Goal: Navigation & Orientation: Find specific page/section

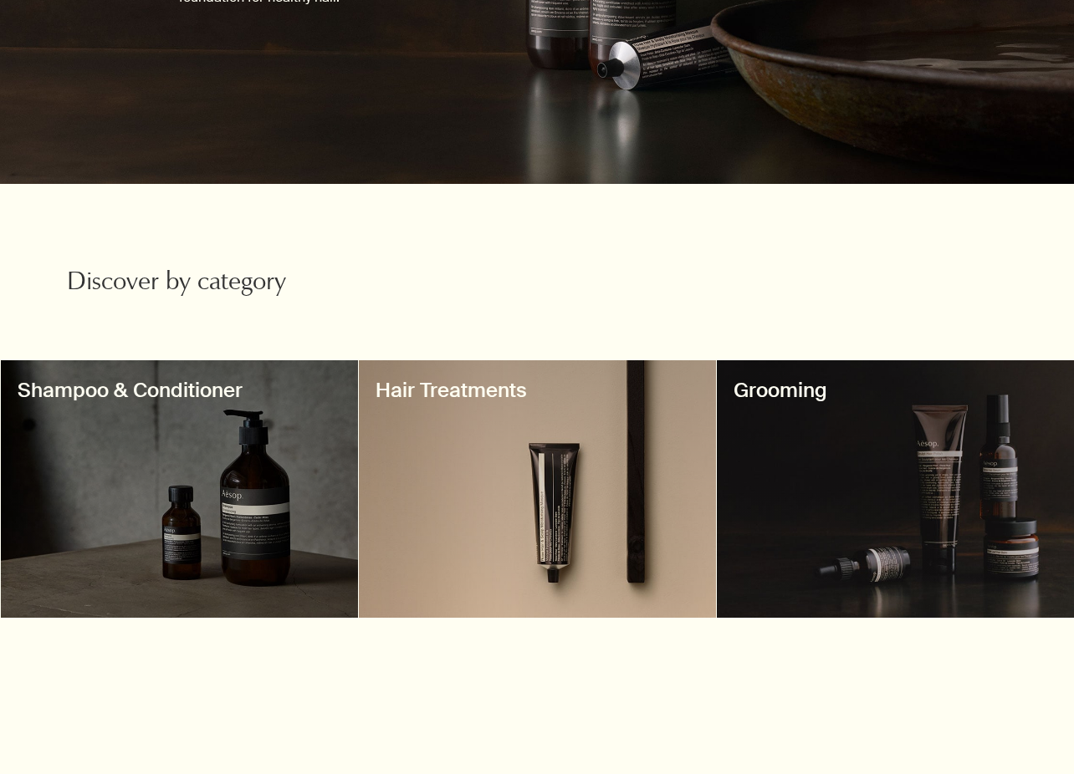
scroll to position [465, 0]
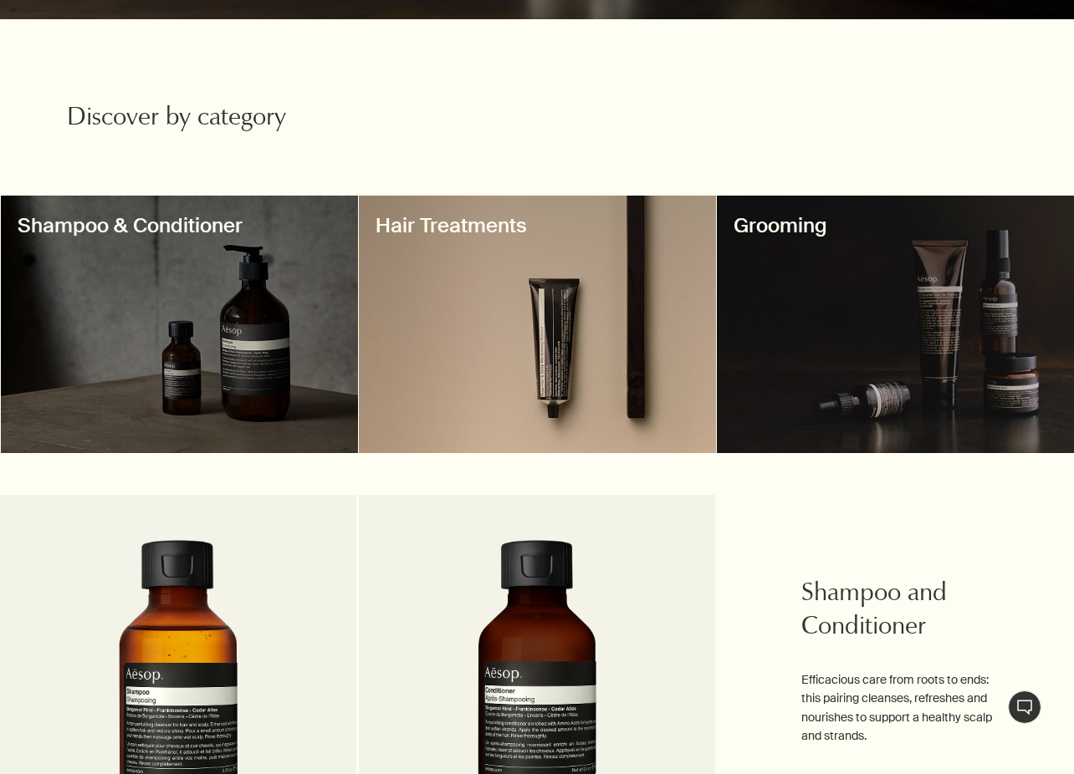
click at [804, 307] on div at bounding box center [895, 325] width 357 height 258
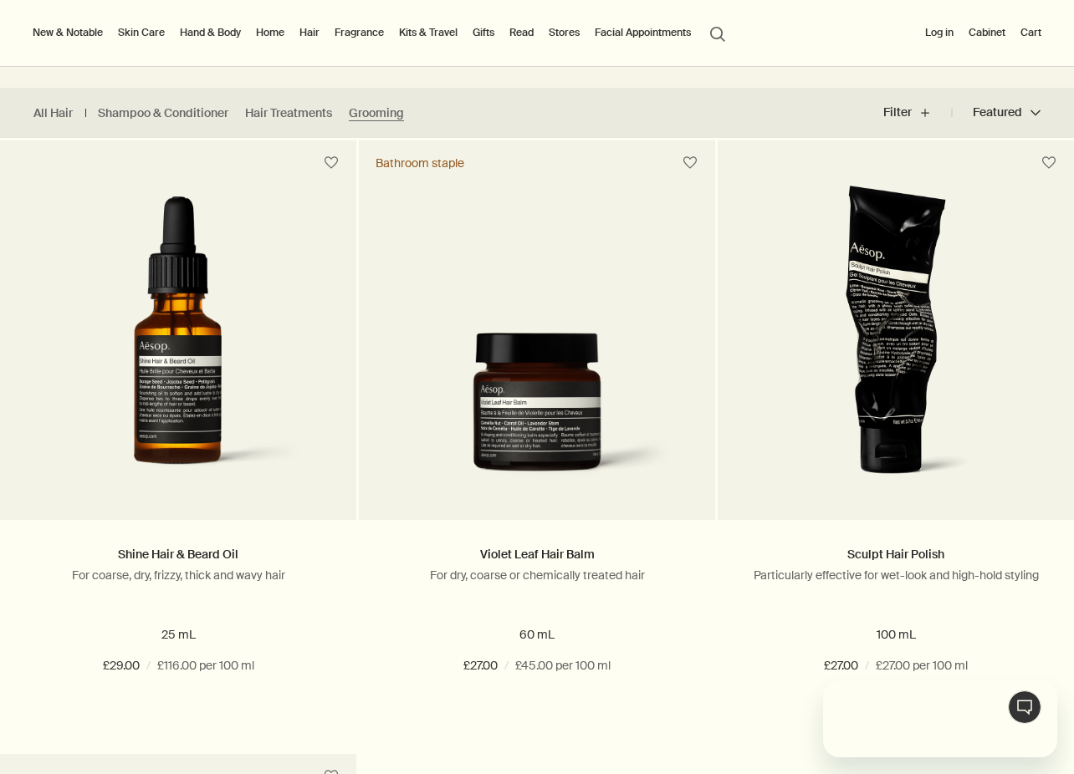
click at [55, 102] on ul "All Hair Shampoo & Conditioner Hair Treatments Grooming" at bounding box center [223, 113] width 446 height 50
click at [55, 110] on link "All Hair" at bounding box center [52, 113] width 39 height 16
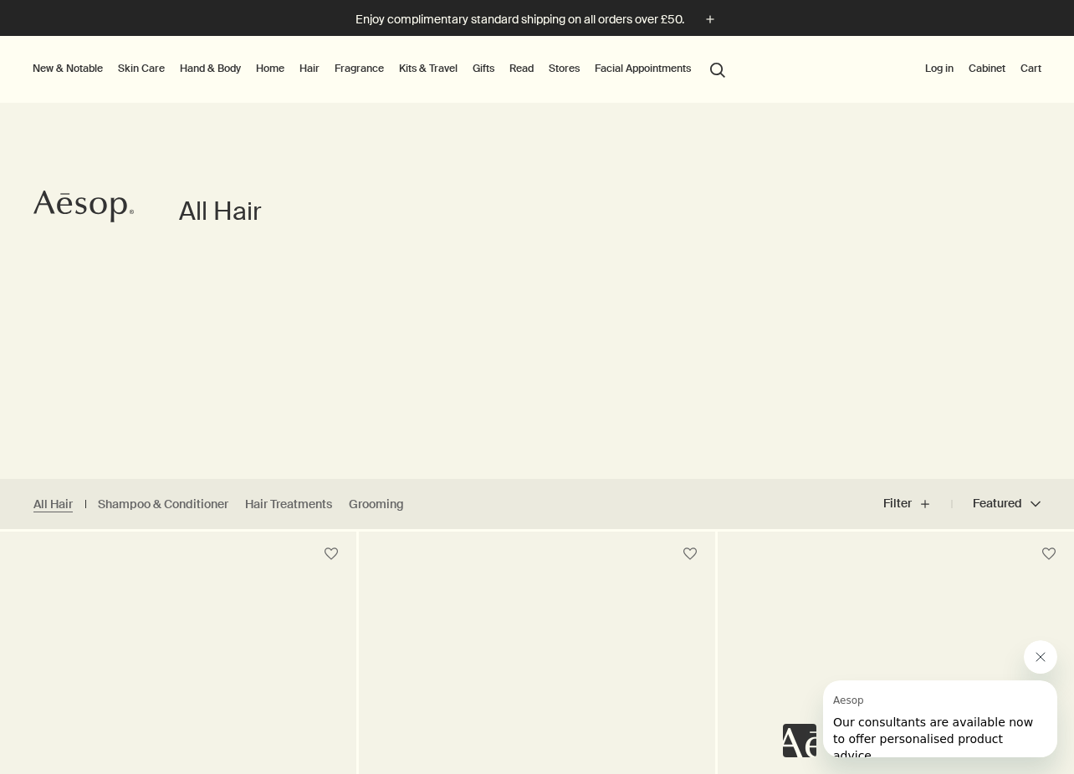
click at [1039, 660] on icon "Close message from Aesop" at bounding box center [1040, 657] width 13 height 13
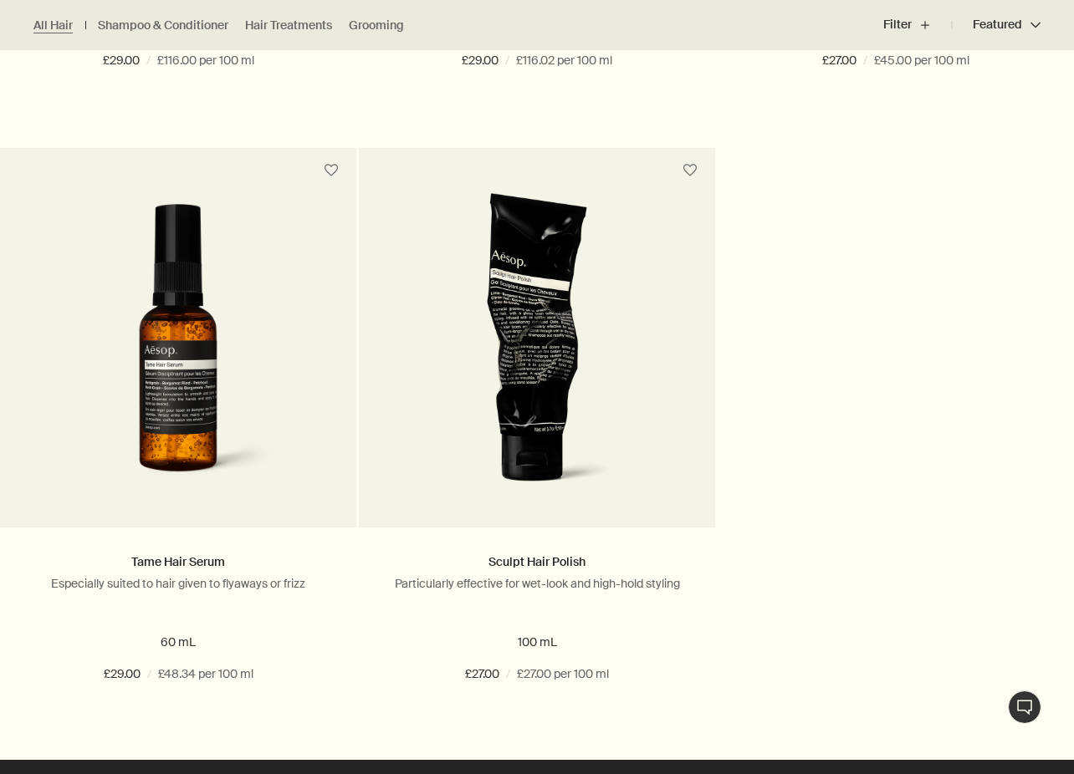
scroll to position [2310, 0]
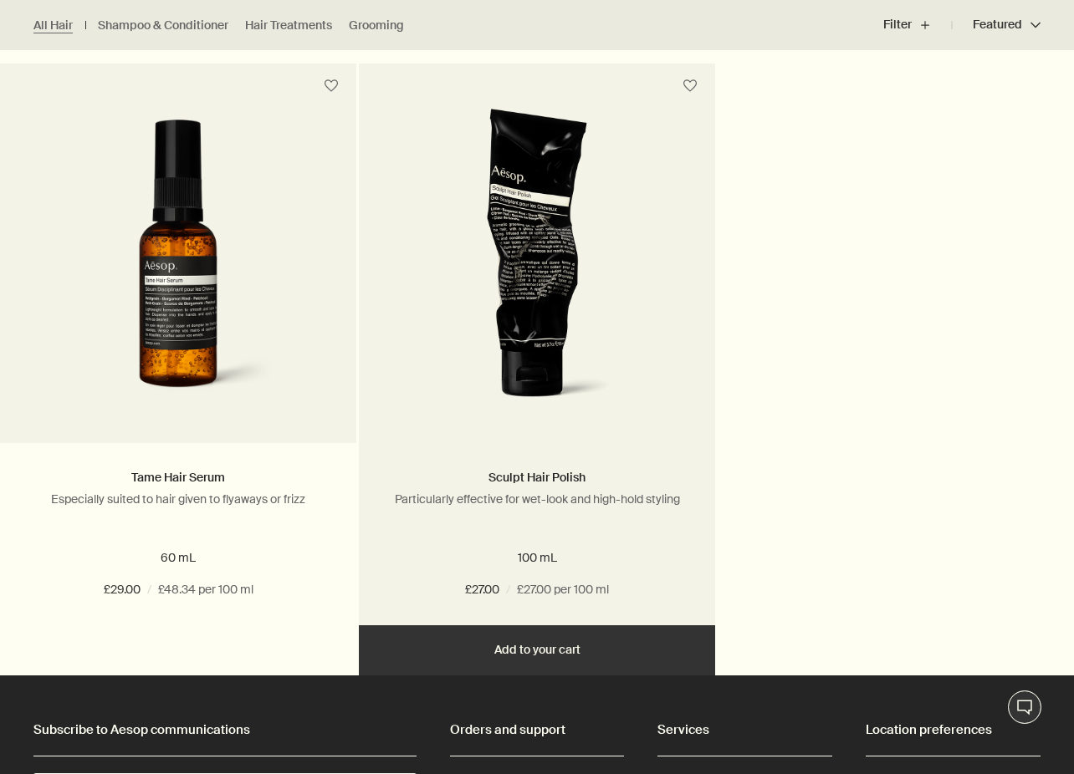
click at [545, 304] on img at bounding box center [536, 263] width 261 height 309
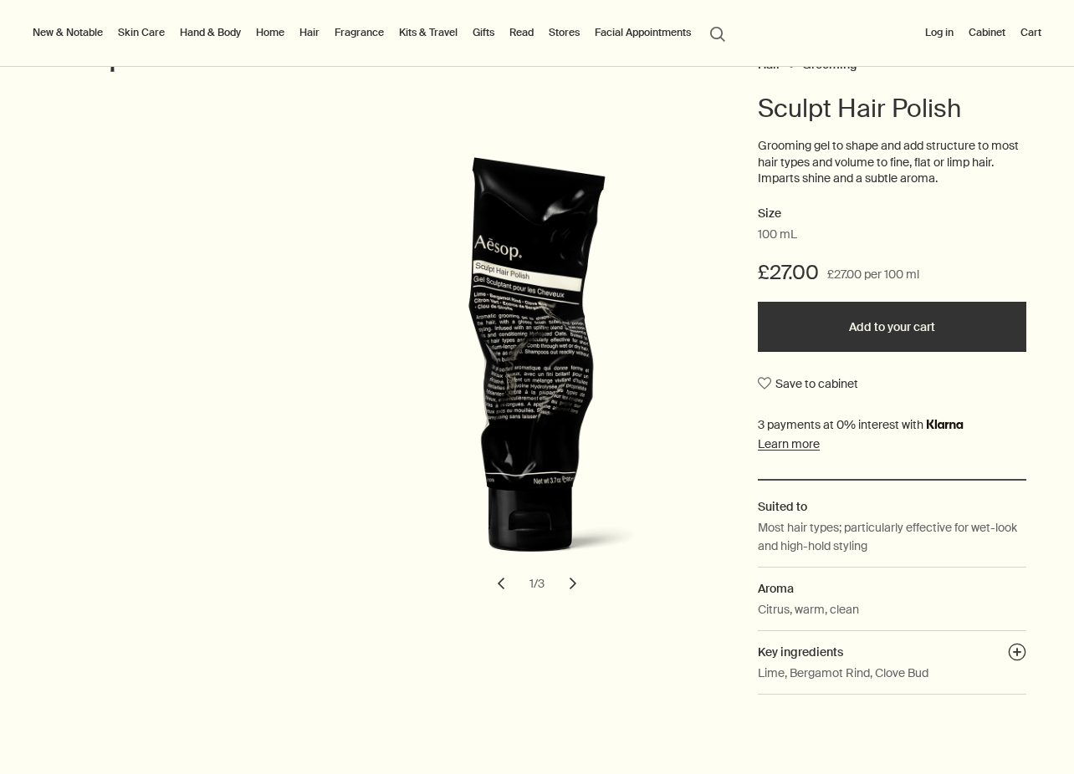
scroll to position [246, 0]
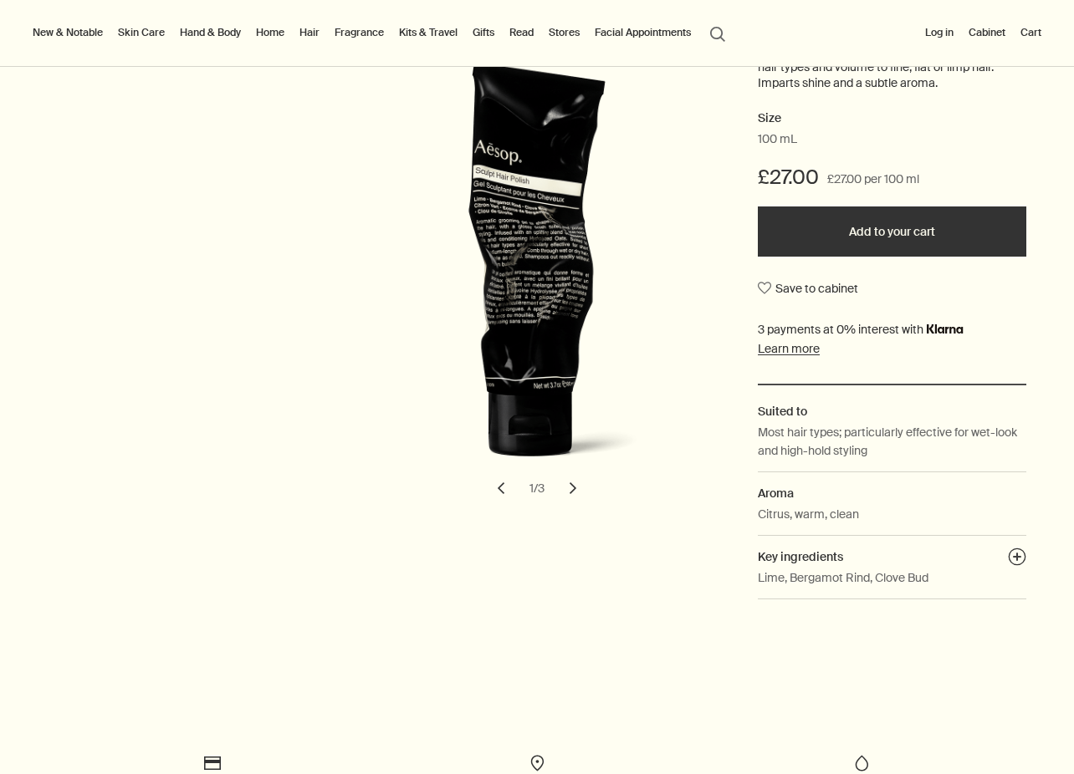
click at [577, 487] on button "chevron" at bounding box center [572, 488] width 37 height 37
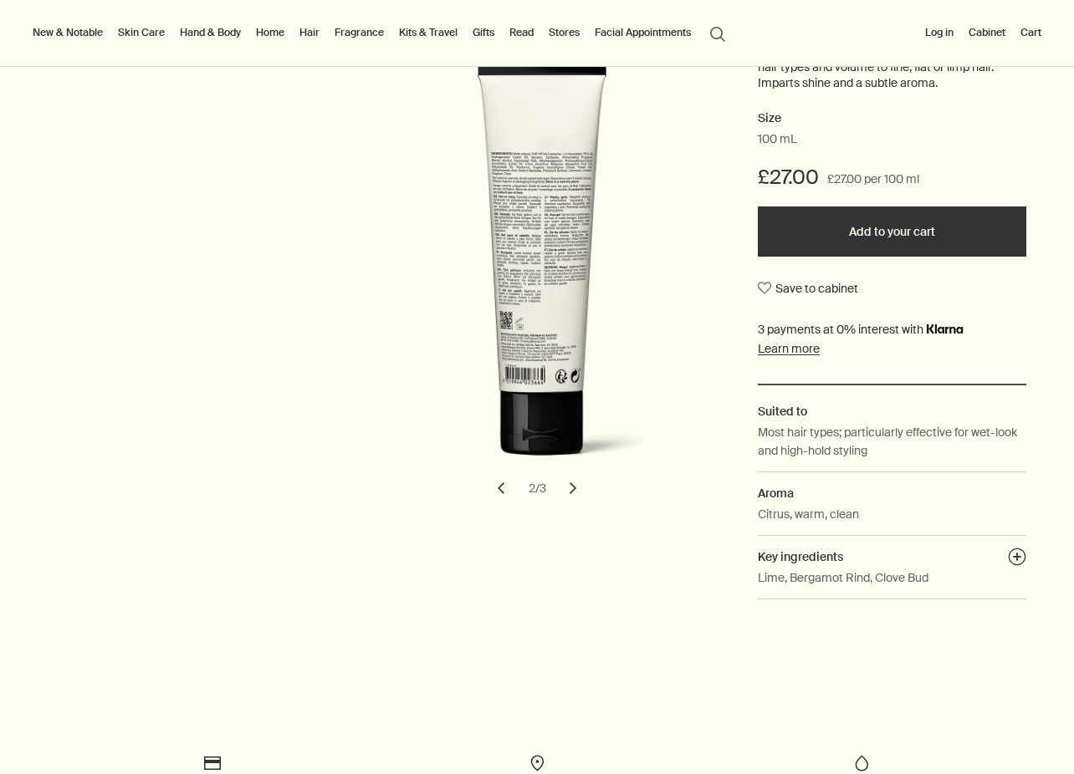
click at [577, 487] on button "chevron" at bounding box center [572, 488] width 37 height 37
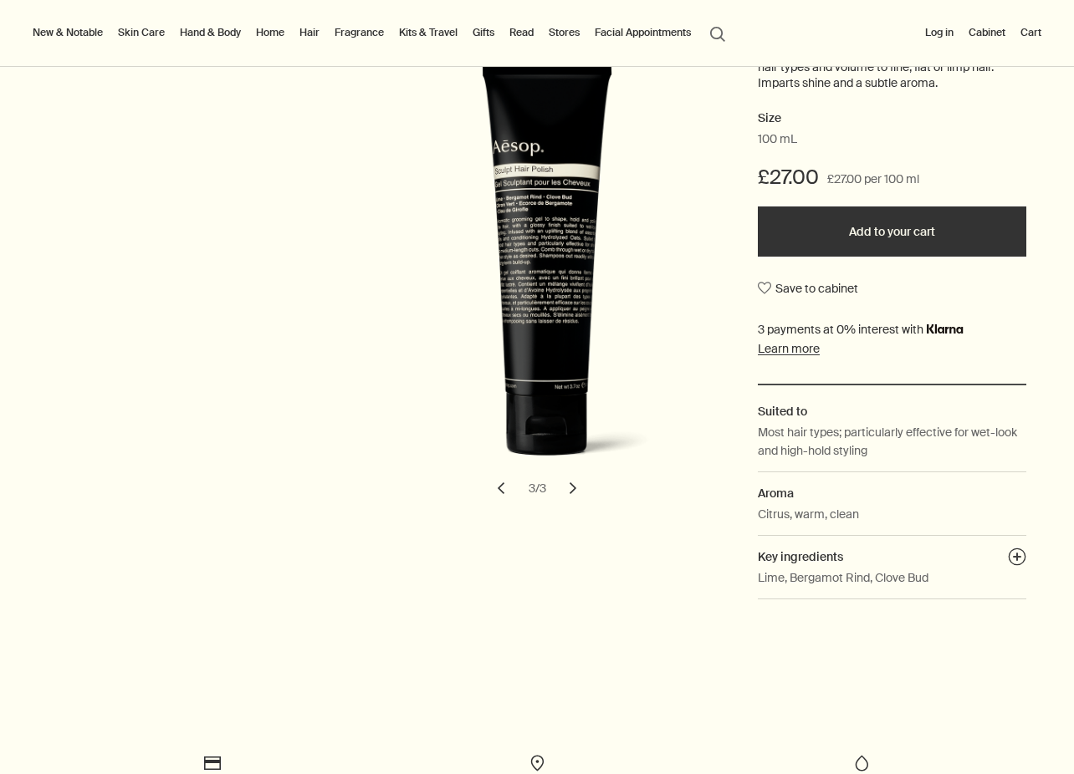
click at [577, 487] on button "chevron" at bounding box center [572, 488] width 37 height 37
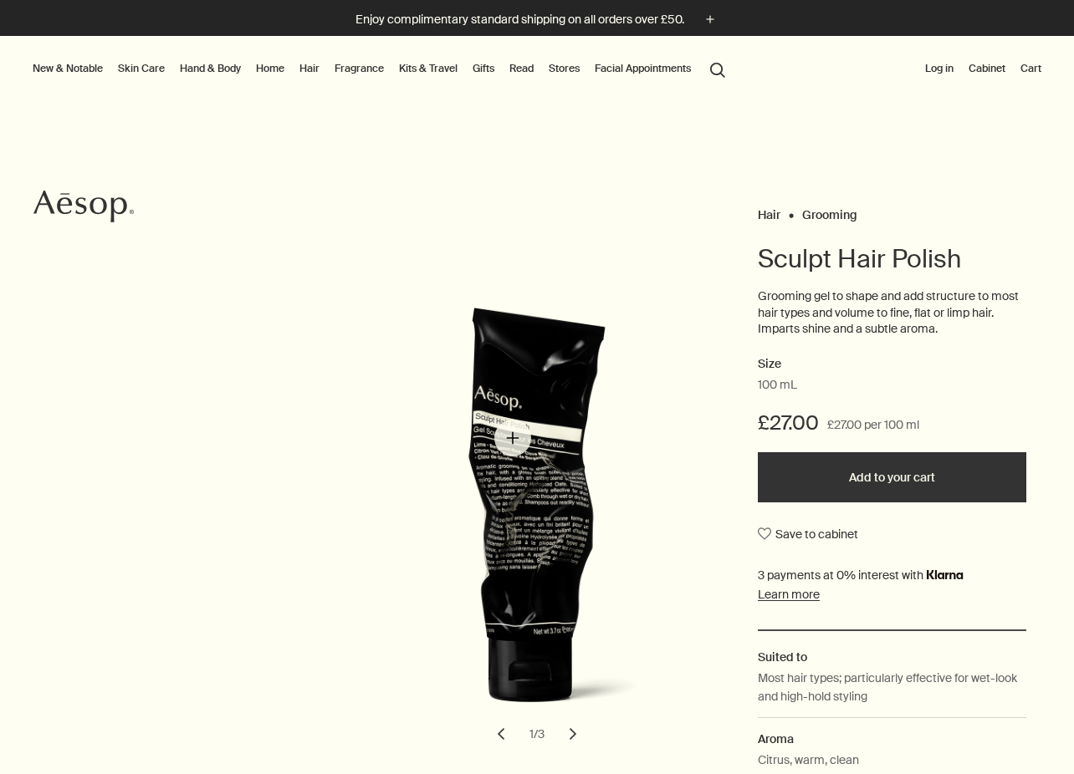
scroll to position [0, 0]
